Goal: Task Accomplishment & Management: Manage account settings

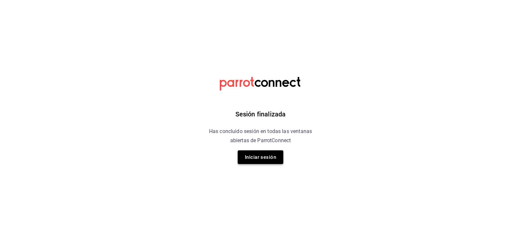
click at [268, 154] on button "Iniciar sesión" at bounding box center [261, 157] width 46 height 14
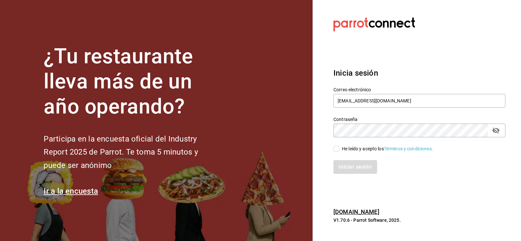
click at [338, 149] on input "He leído y acepto los Términos y condiciones." at bounding box center [336, 149] width 6 height 6
checkbox input "true"
click at [346, 165] on button "Iniciar sesión" at bounding box center [355, 167] width 44 height 14
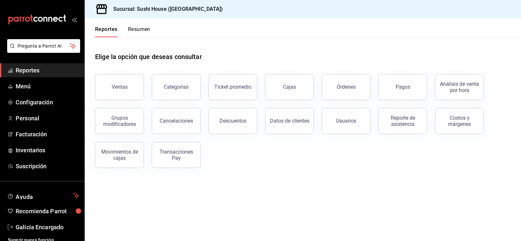
click at [130, 31] on button "Resumen" at bounding box center [139, 31] width 22 height 11
